Goal: Information Seeking & Learning: Learn about a topic

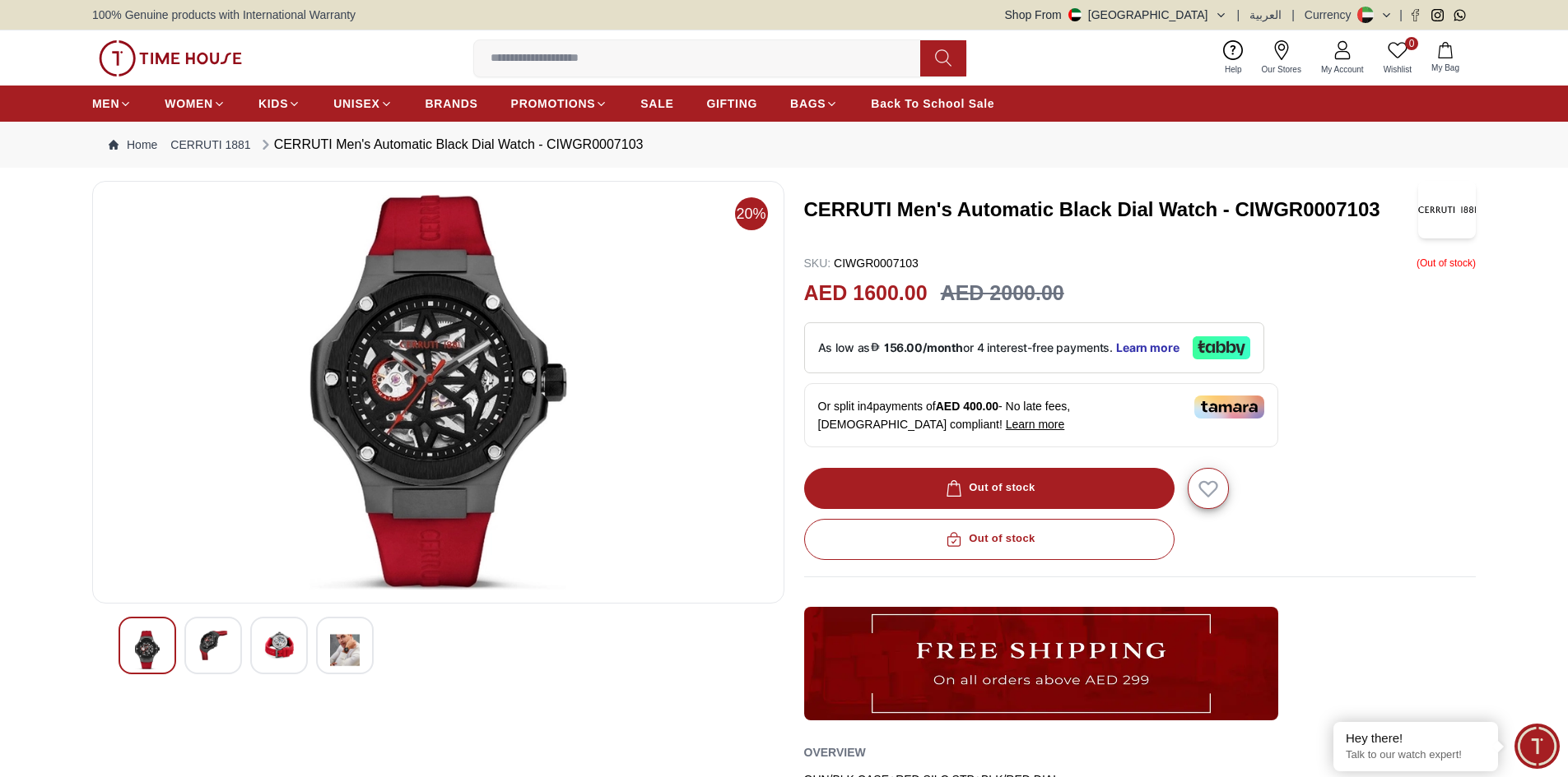
click at [344, 649] on img at bounding box center [345, 650] width 30 height 39
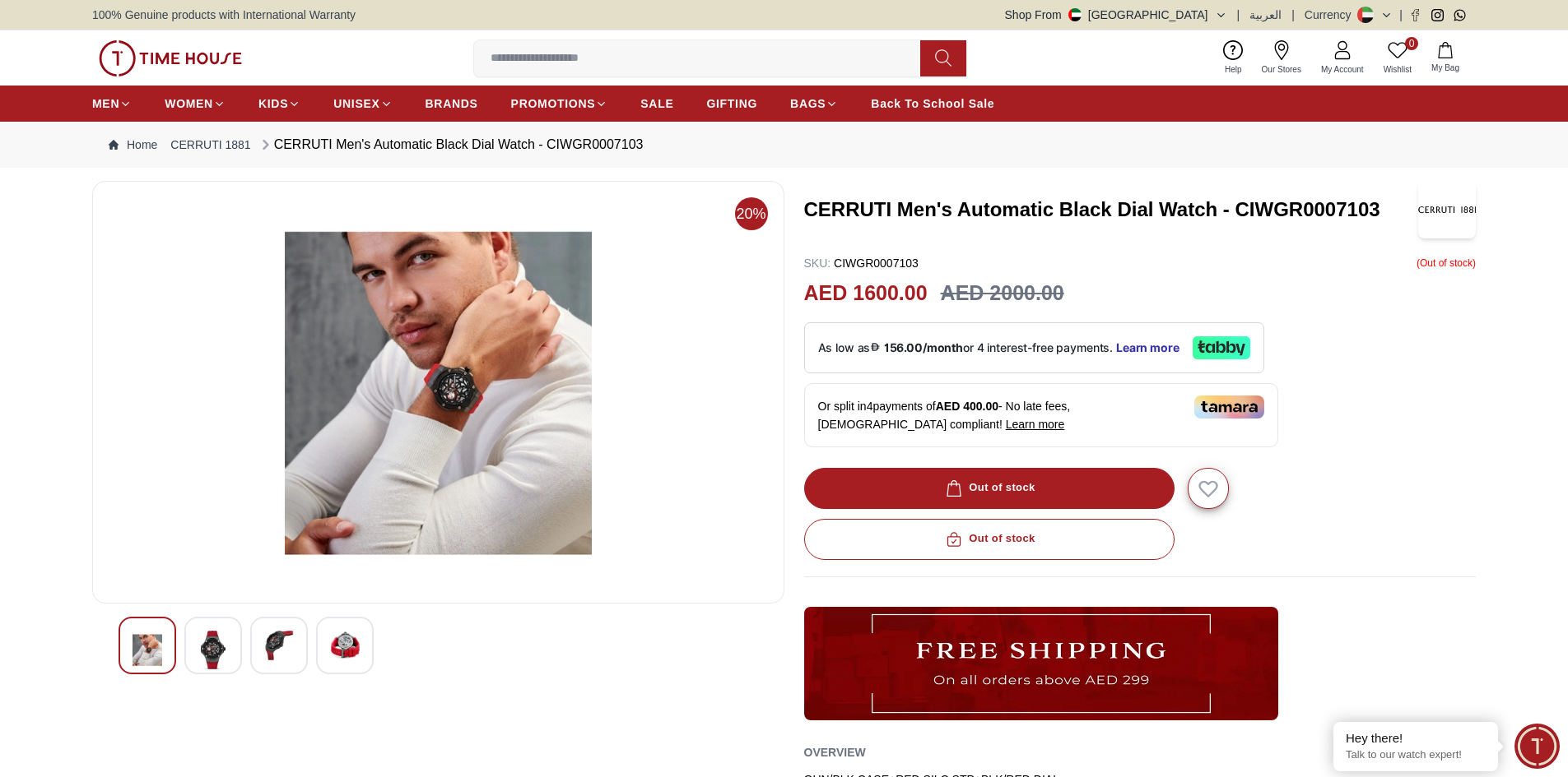
click at [304, 647] on div at bounding box center [279, 646] width 57 height 57
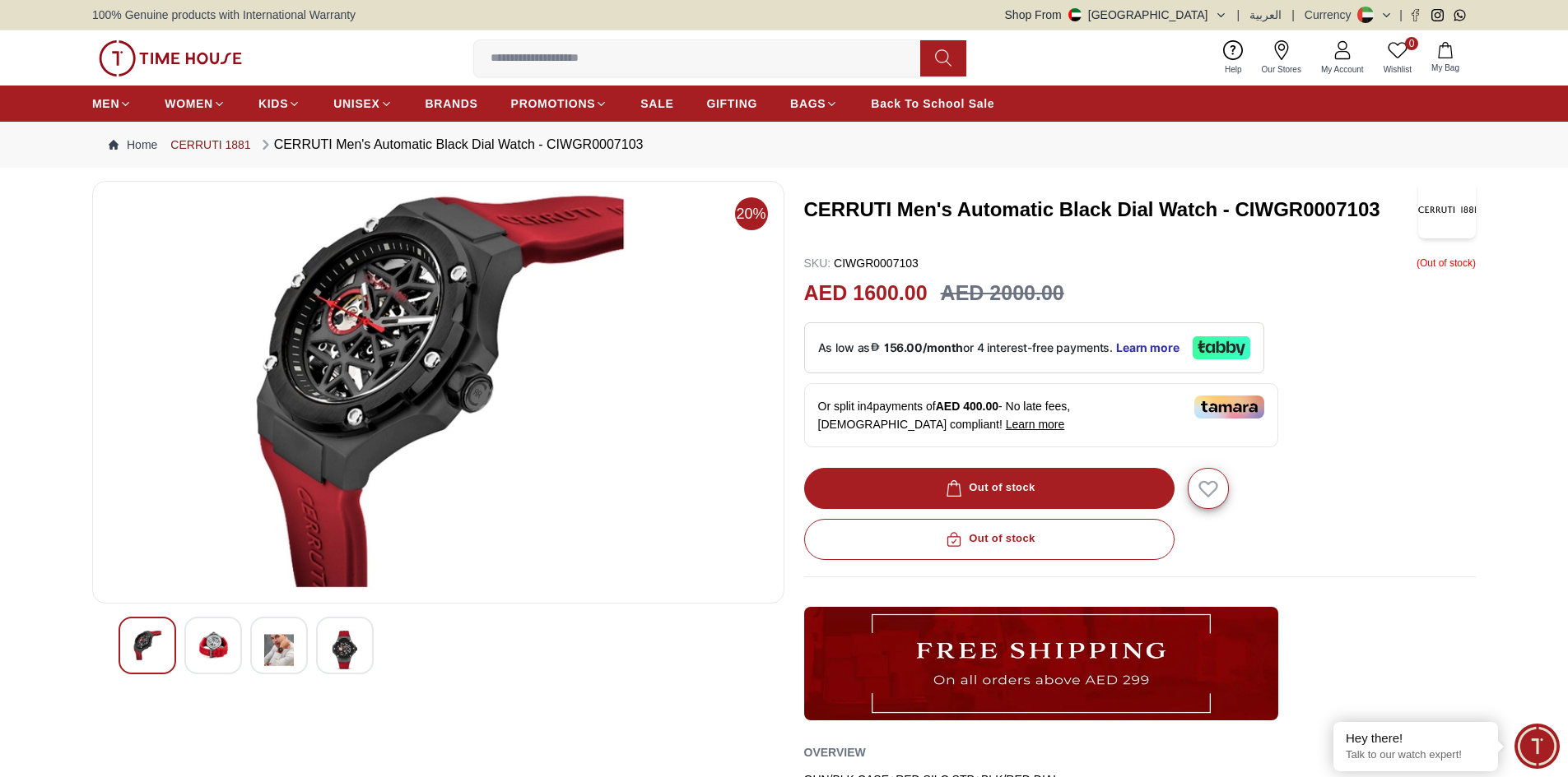
click at [236, 141] on link "CERRUTI 1881" at bounding box center [210, 145] width 79 height 17
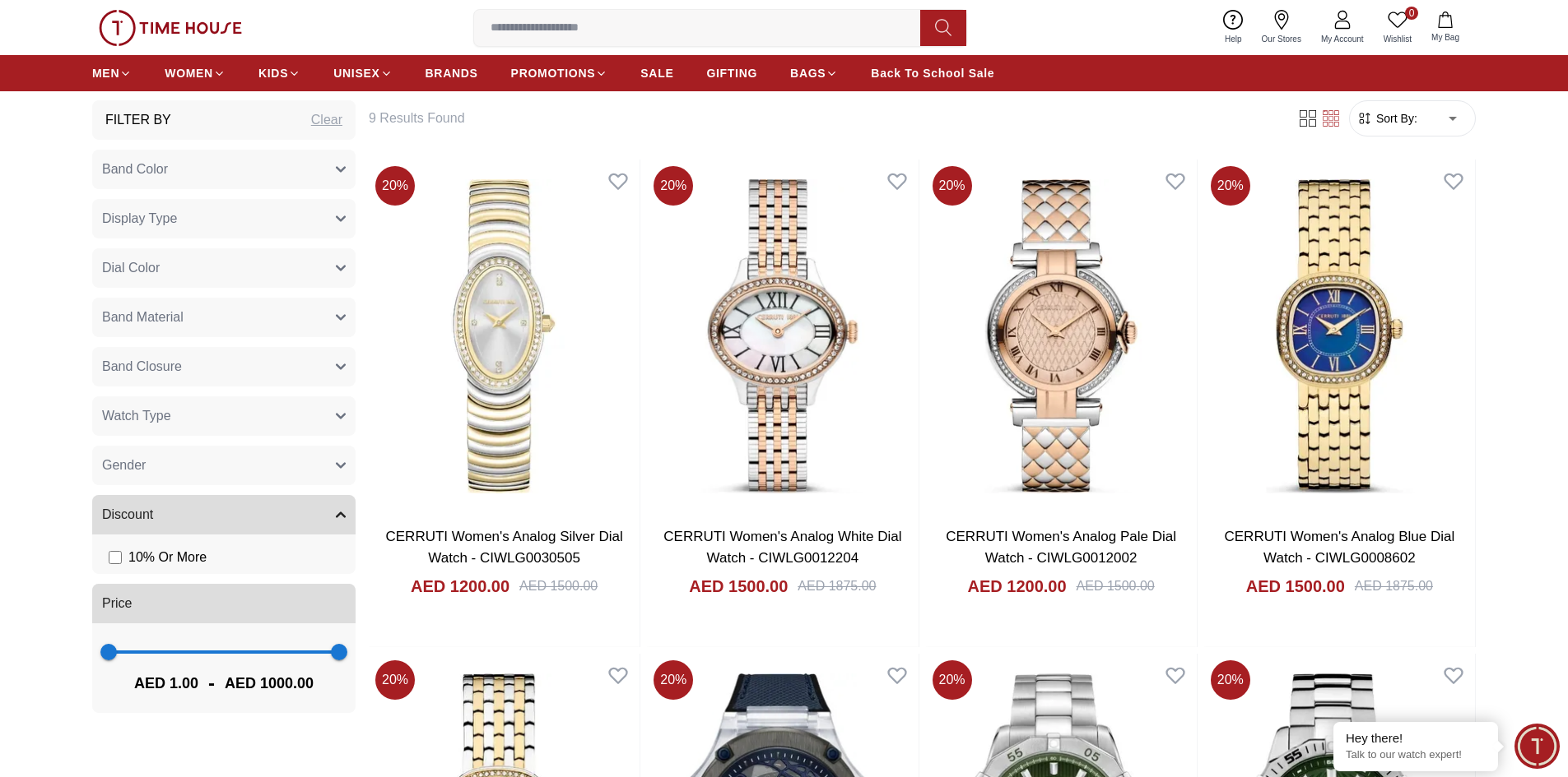
scroll to position [740, 0]
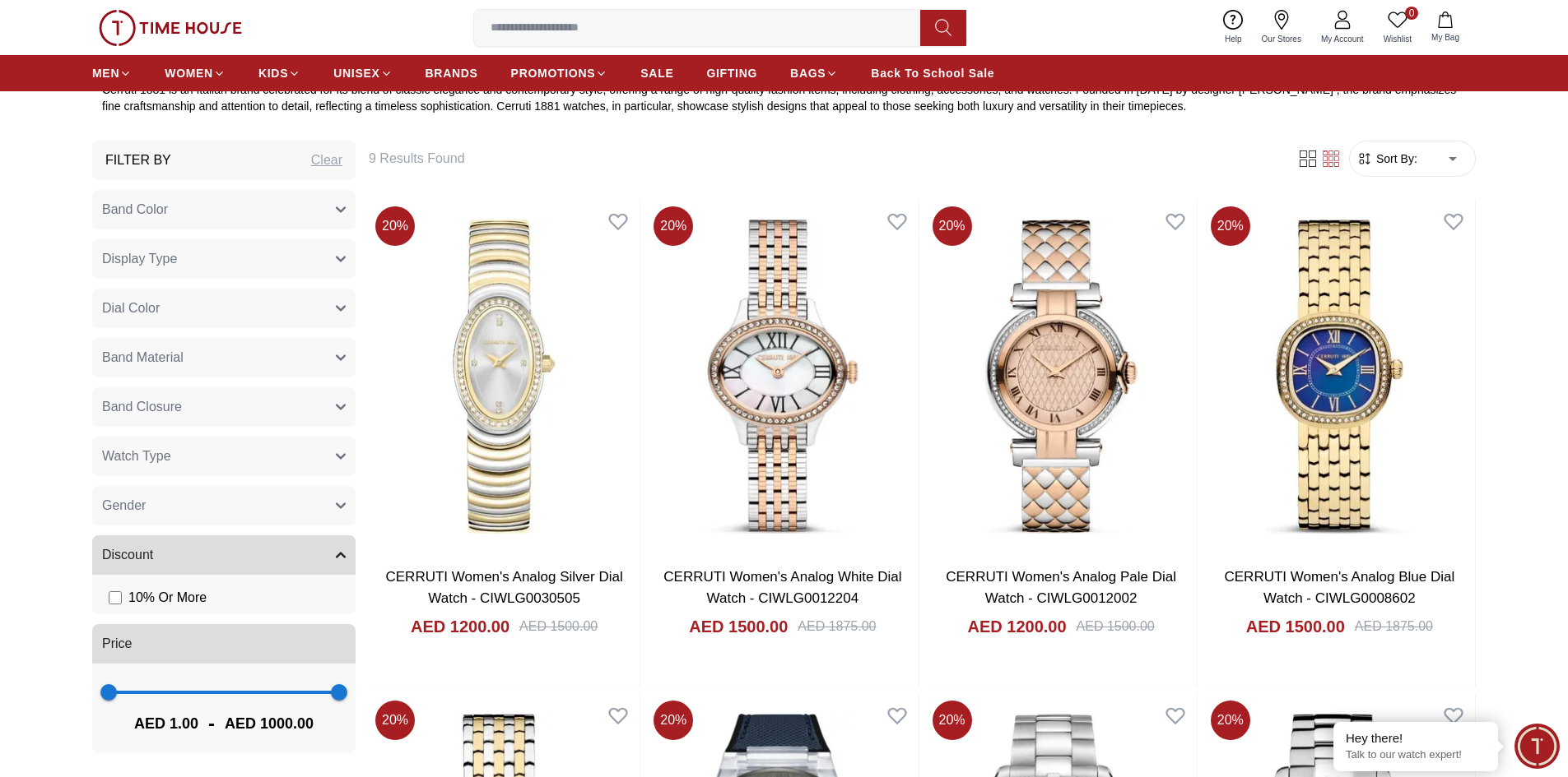
click at [334, 502] on button "Gender" at bounding box center [223, 505] width 263 height 40
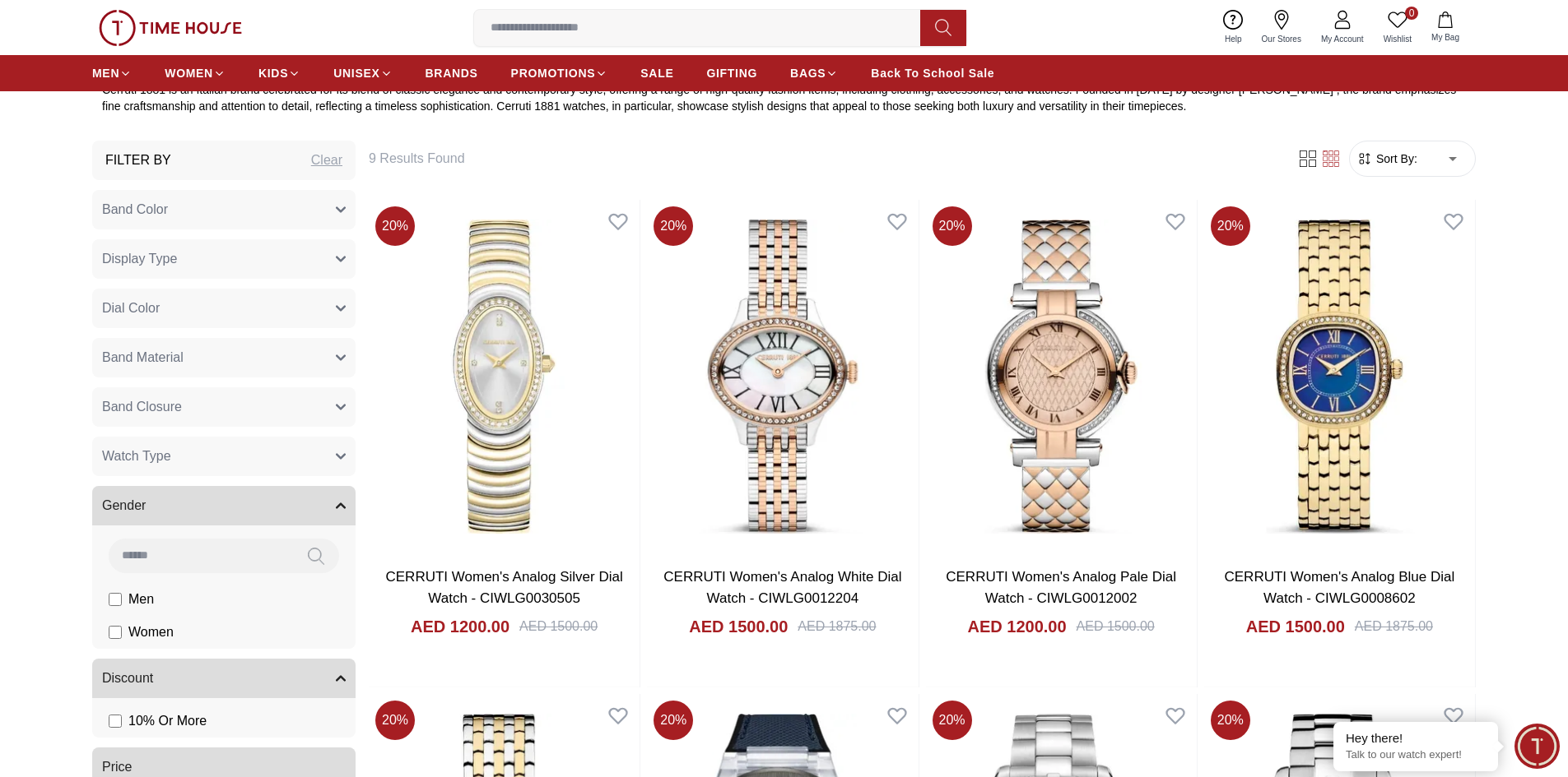
click at [0, 0] on li "Men" at bounding box center [0, 0] width 0 height 0
click at [0, 0] on span "Men" at bounding box center [0, 0] width 0 height 0
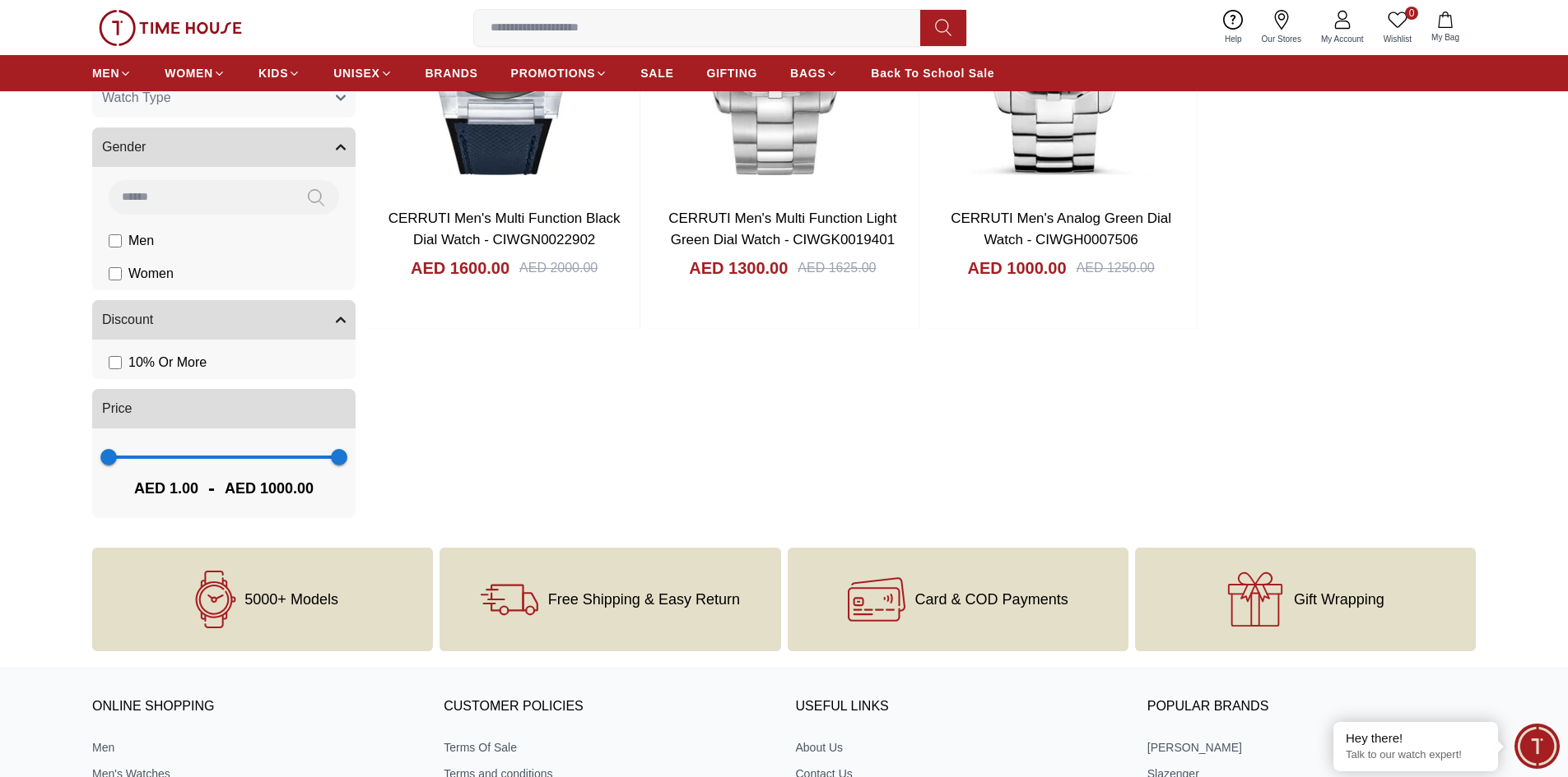
scroll to position [987, 0]
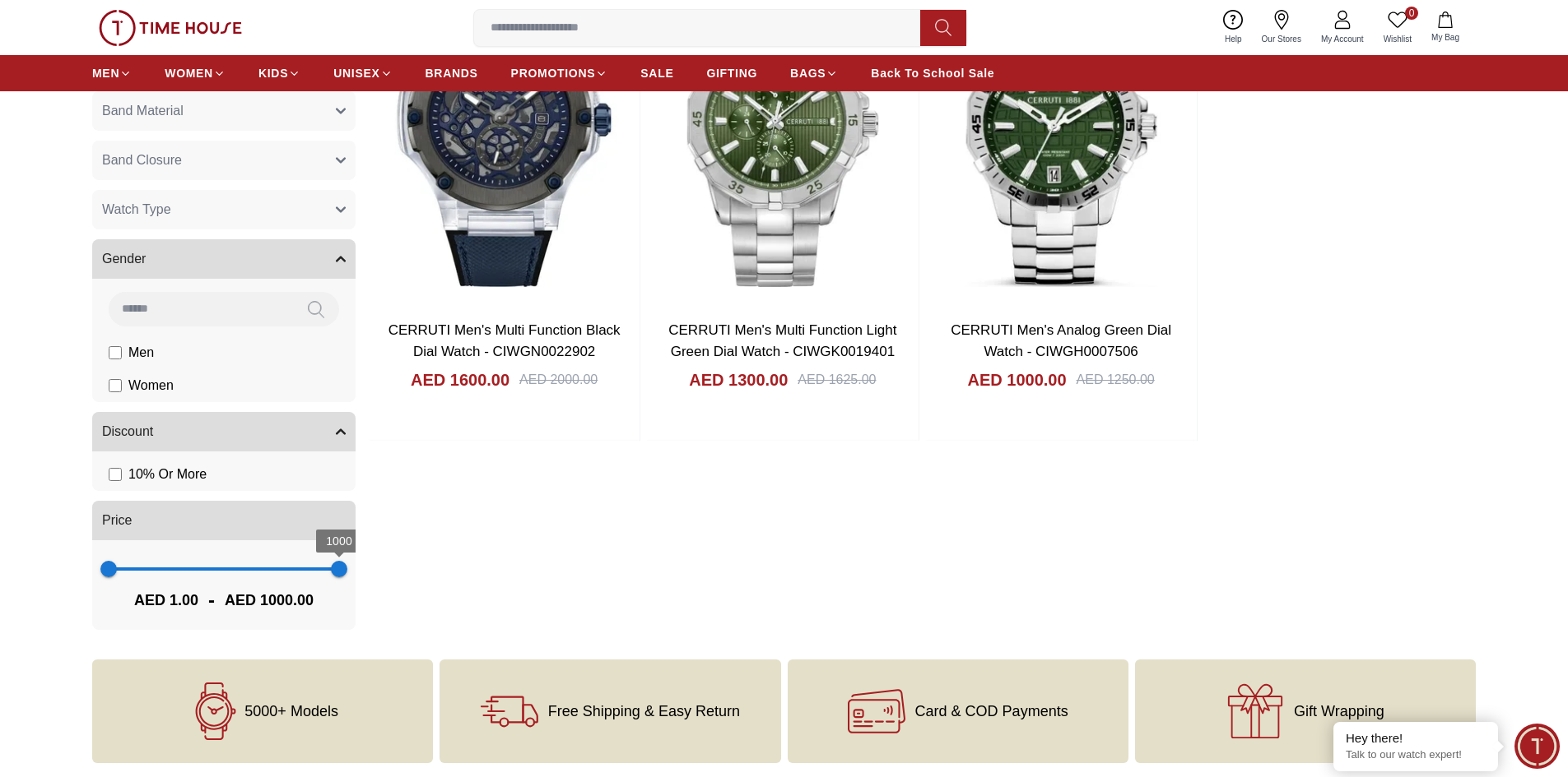
type input "****"
drag, startPoint x: 335, startPoint y: 570, endPoint x: 419, endPoint y: 580, distance: 84.6
click at [419, 580] on div "Filter By Clear Band Color Silver Dark Blue Red Black Rose Gold Pink Grey White…" at bounding box center [784, 267] width 1384 height 746
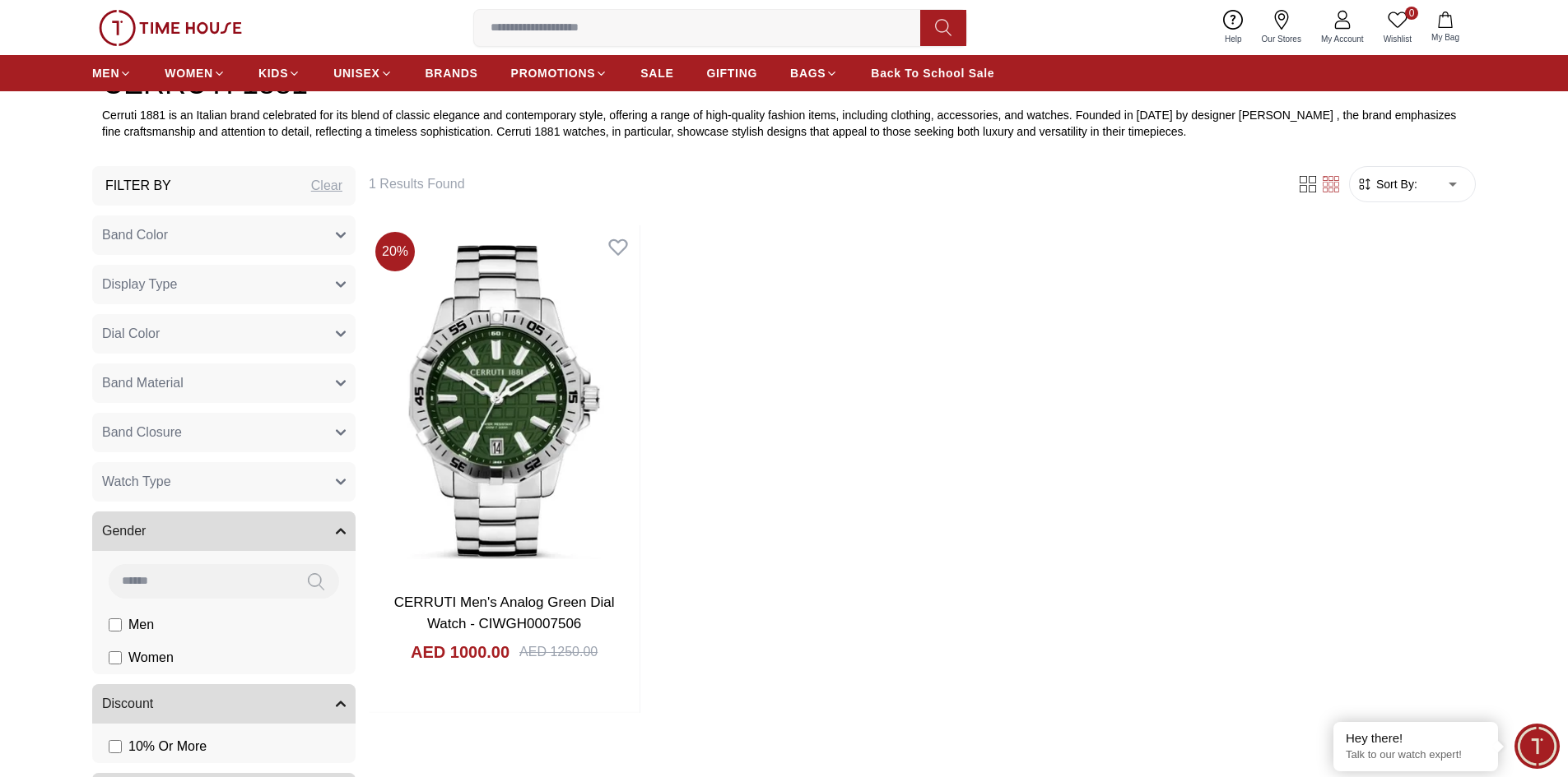
scroll to position [494, 0]
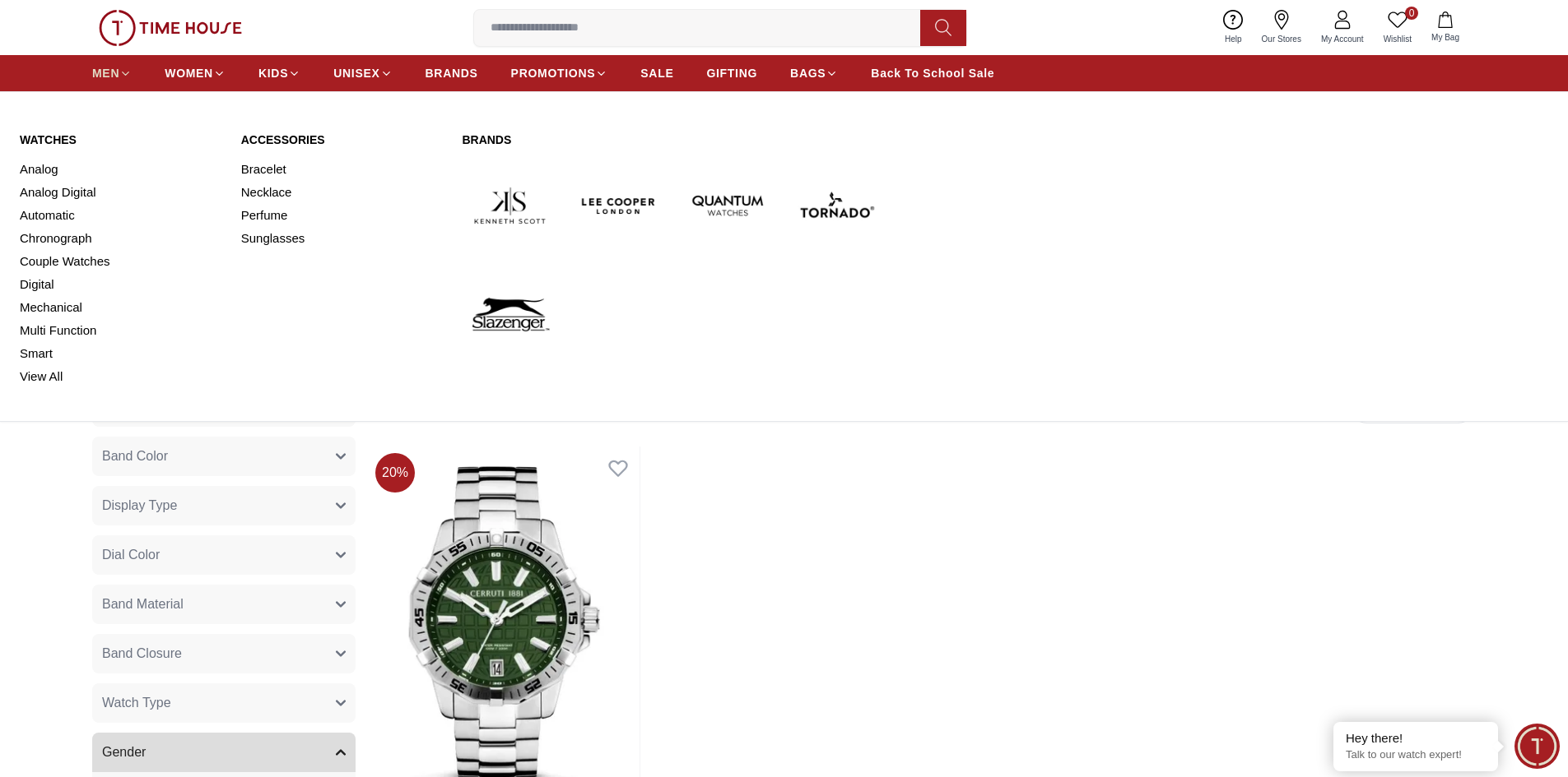
click at [112, 77] on span "MEN" at bounding box center [105, 73] width 27 height 17
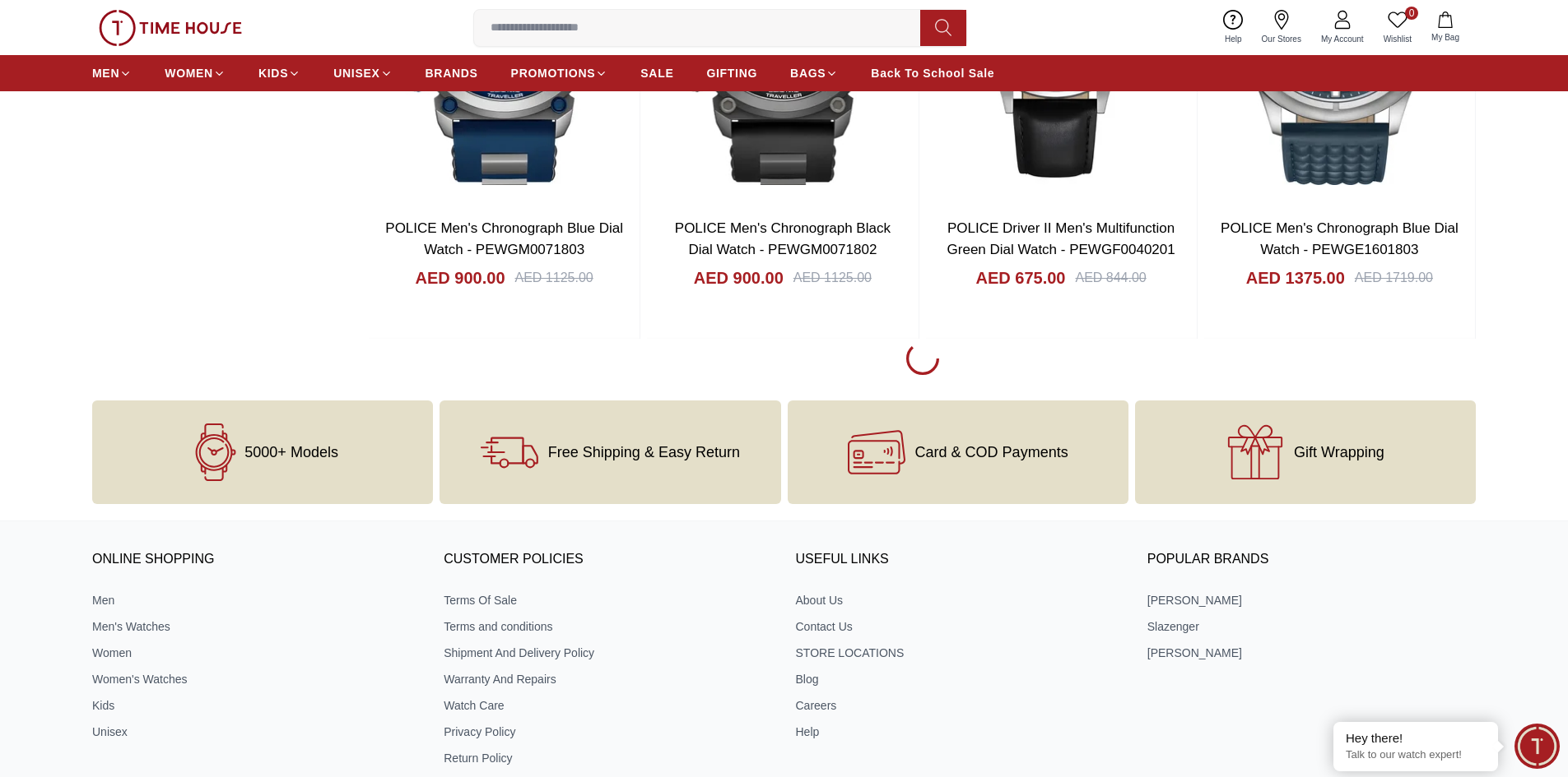
scroll to position [2386, 0]
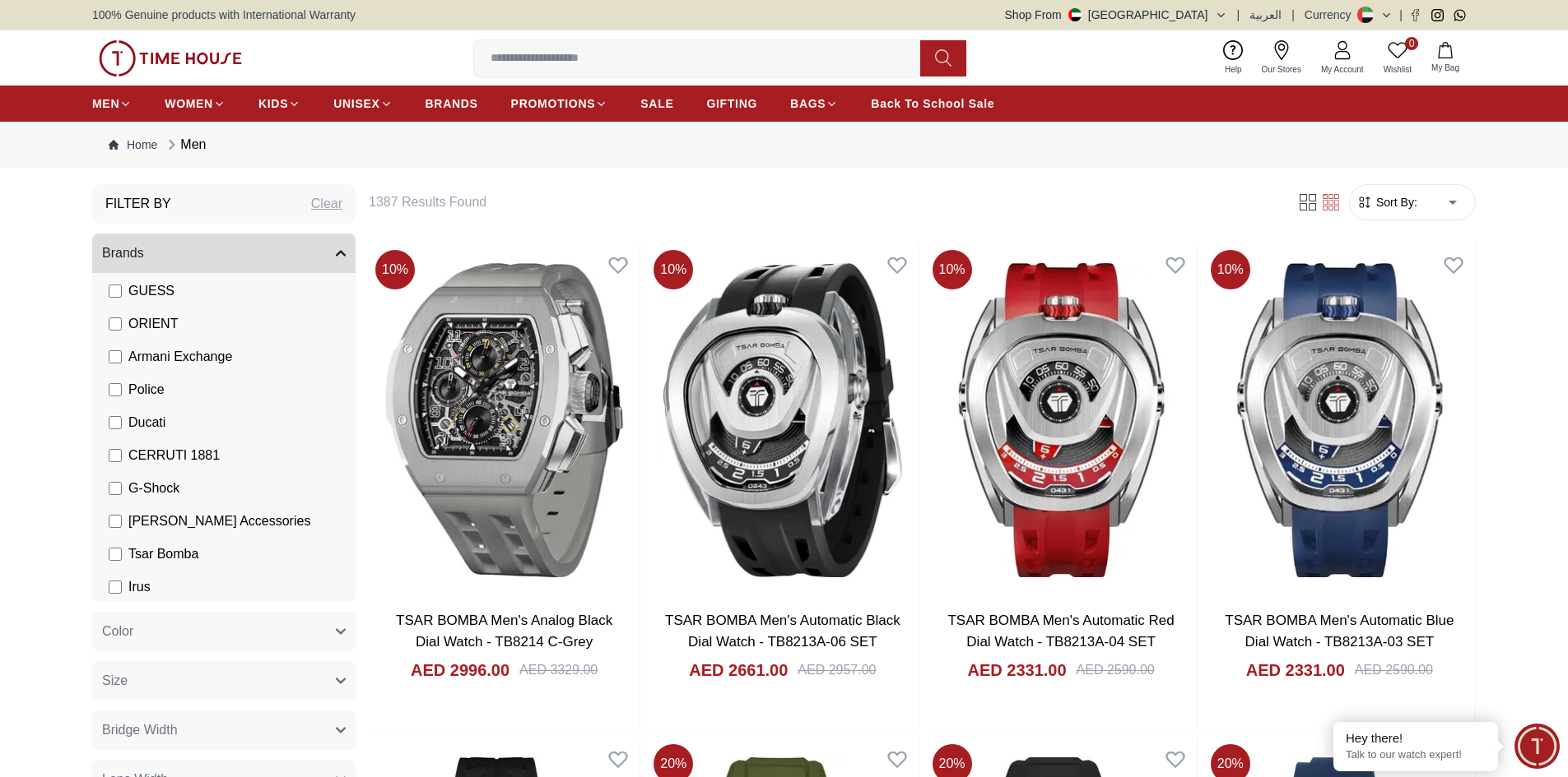
scroll to position [294, 0]
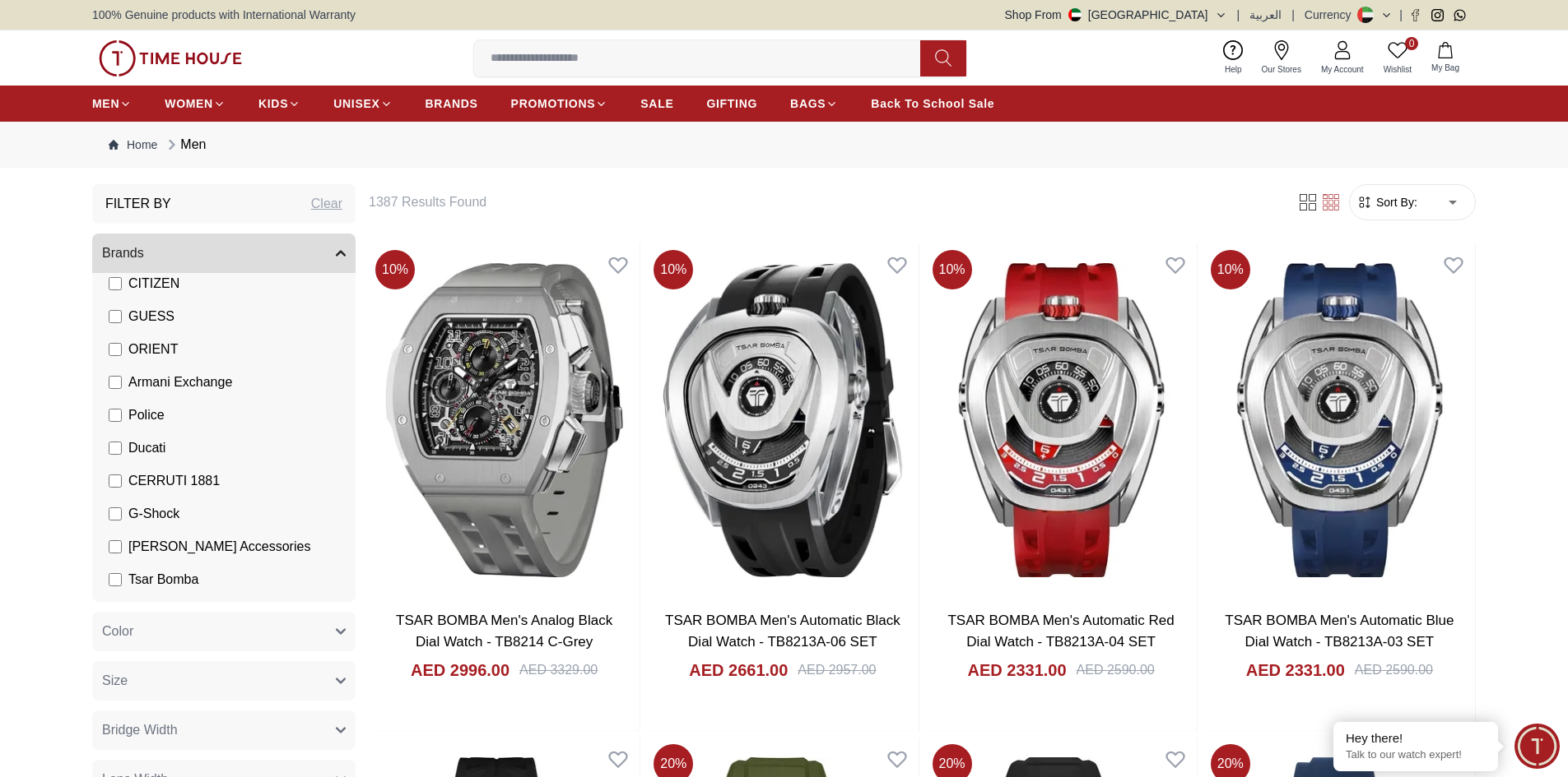
click at [186, 476] on span "CERRUTI 1881" at bounding box center [174, 481] width 92 height 19
